Goal: Information Seeking & Learning: Find specific fact

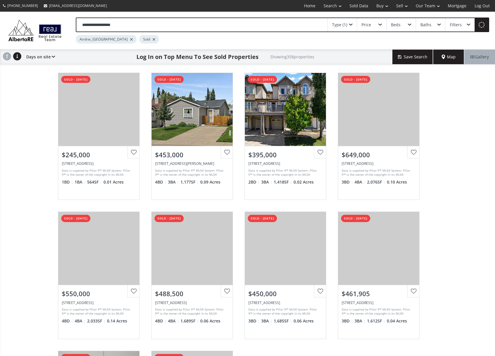
type input "**********"
click at [102, 40] on div "Airdrie, [GEOGRAPHIC_DATA]" at bounding box center [106, 39] width 61 height 8
click at [130, 39] on div at bounding box center [131, 39] width 3 height 2
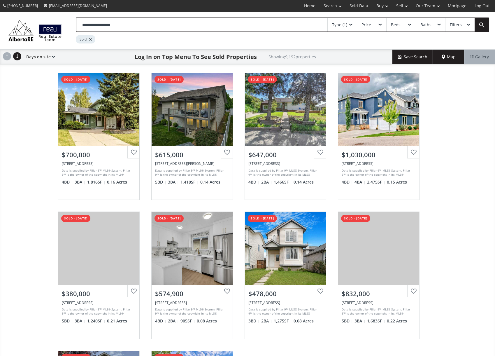
click at [279, 28] on input "**********" at bounding box center [201, 24] width 251 height 13
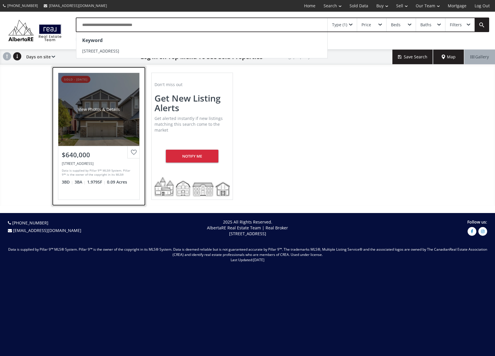
click at [58, 125] on div "View Photos & Details" at bounding box center [98, 109] width 81 height 73
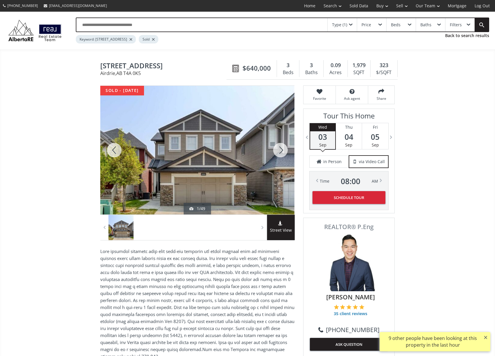
click at [118, 151] on div at bounding box center [114, 150] width 28 height 129
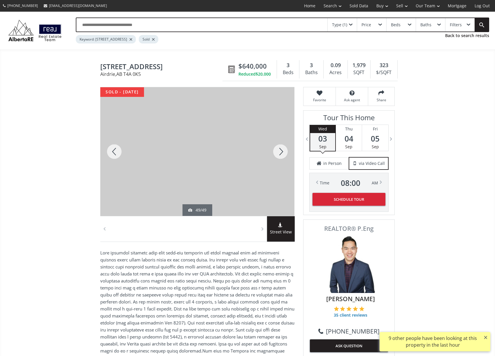
click at [118, 151] on div at bounding box center [114, 151] width 28 height 129
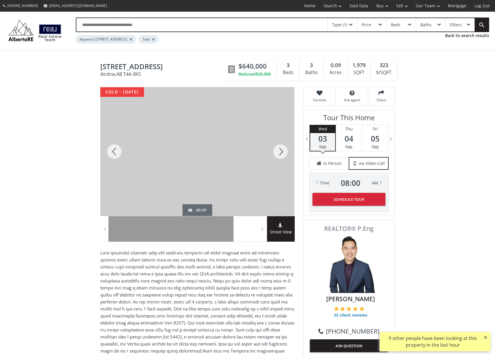
click at [118, 151] on div at bounding box center [114, 151] width 28 height 129
click at [114, 149] on div at bounding box center [114, 151] width 28 height 129
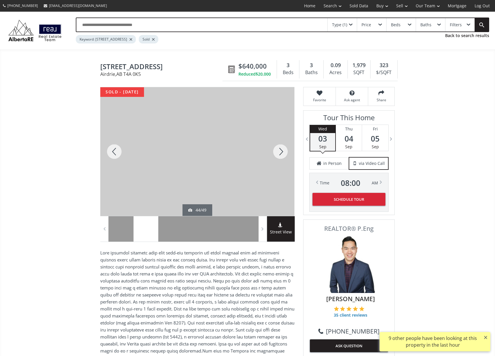
click at [114, 149] on div at bounding box center [114, 151] width 28 height 129
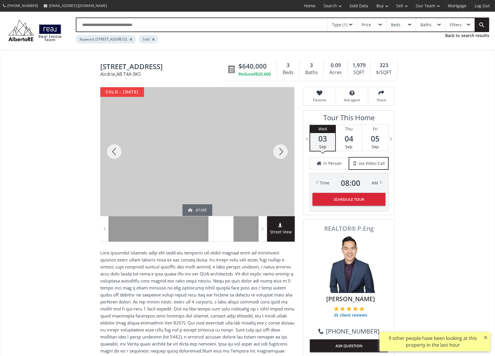
click at [114, 149] on div at bounding box center [114, 151] width 28 height 129
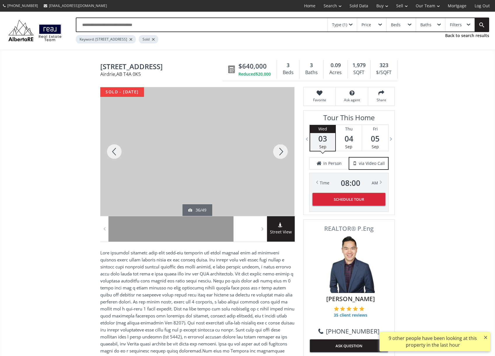
click at [114, 149] on div at bounding box center [114, 151] width 28 height 129
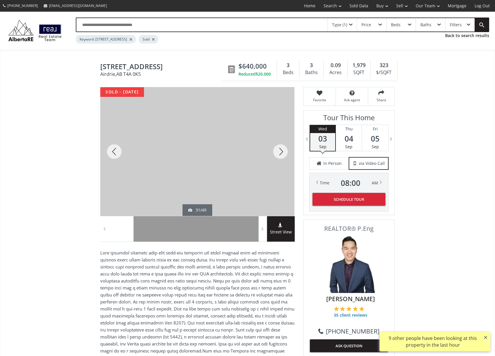
click at [114, 149] on div at bounding box center [114, 151] width 28 height 129
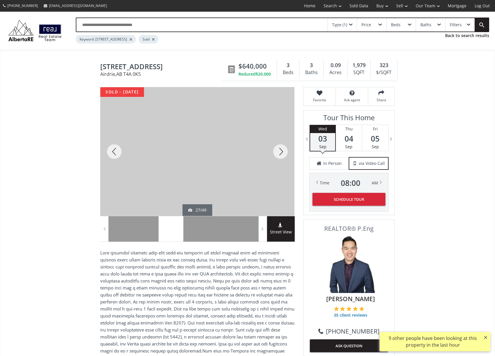
click at [114, 149] on div at bounding box center [114, 151] width 28 height 129
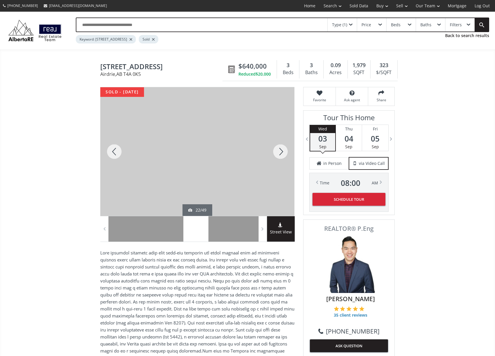
click at [114, 149] on div at bounding box center [114, 151] width 28 height 129
